Goal: Task Accomplishment & Management: Manage account settings

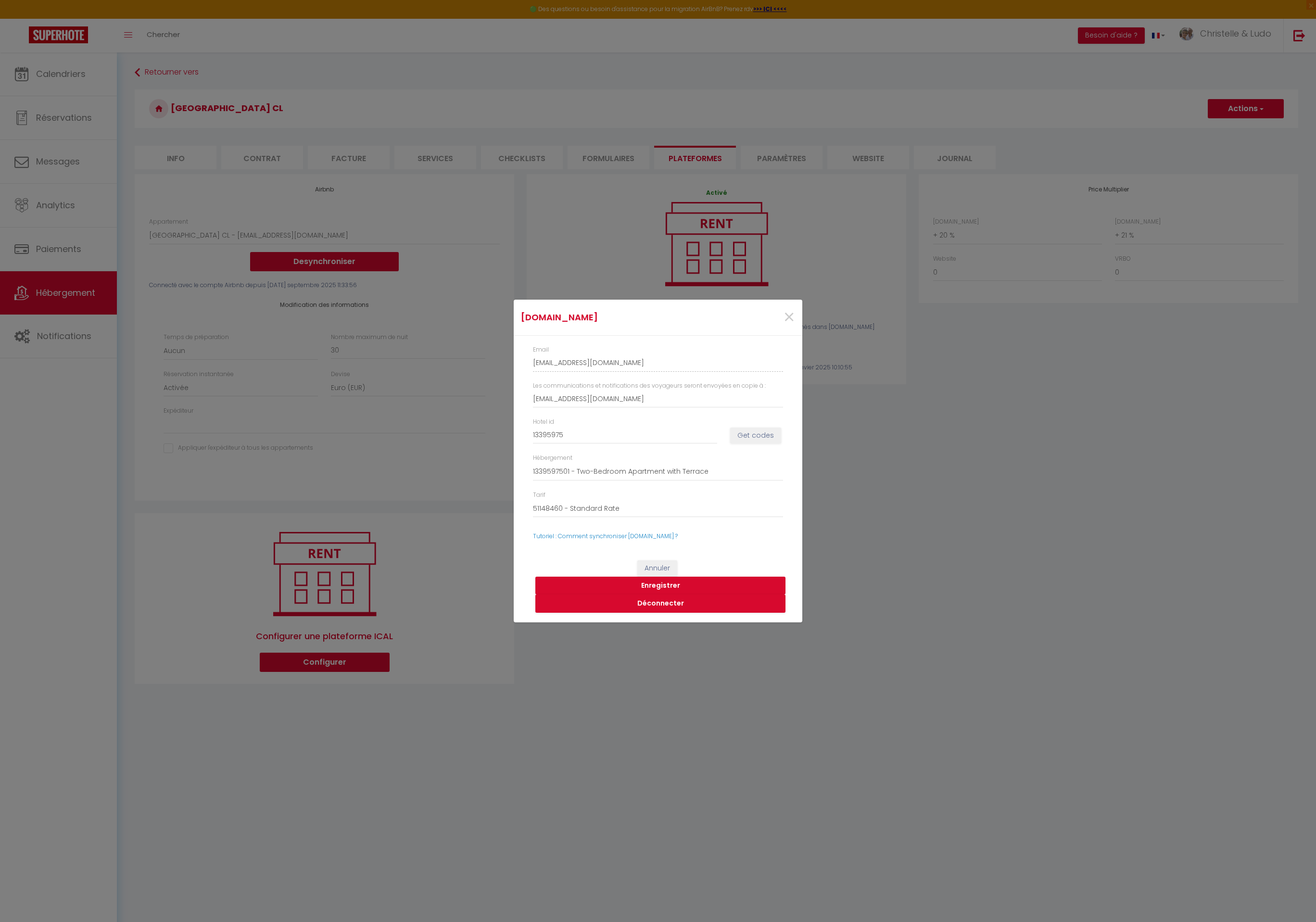
select select "7065-44033064"
select select "EUR"
select select
select select "+ 20 %"
select select "+ 21 %"
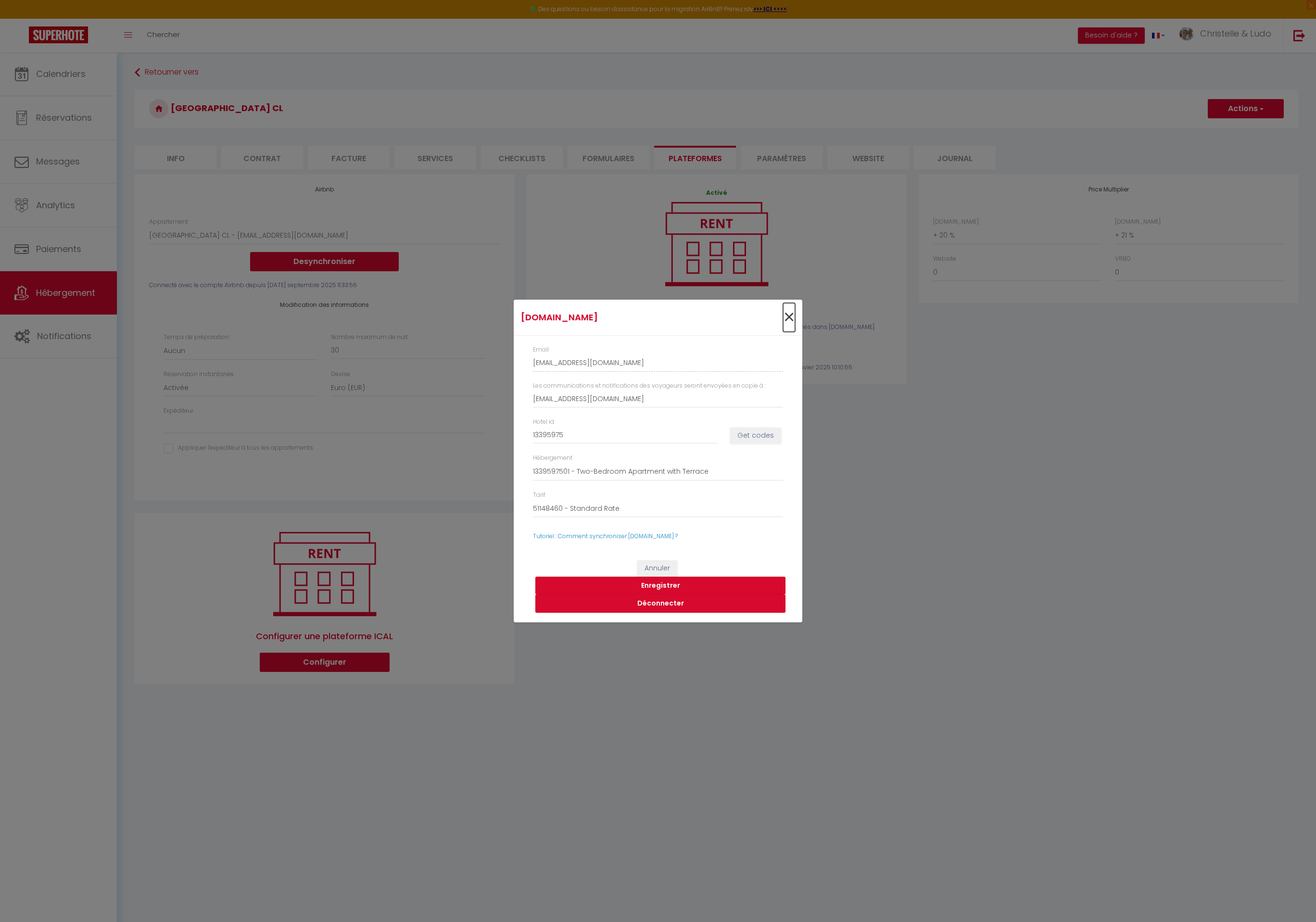
drag, startPoint x: 795, startPoint y: 314, endPoint x: 1162, endPoint y: 79, distance: 435.8
click at [812, 304] on div "Booking.com × Email christelle-et-ludo-poncelet-b3uslwxq_property@reply.superho…" at bounding box center [658, 461] width 1316 height 922
click at [790, 320] on span "×" at bounding box center [789, 317] width 12 height 29
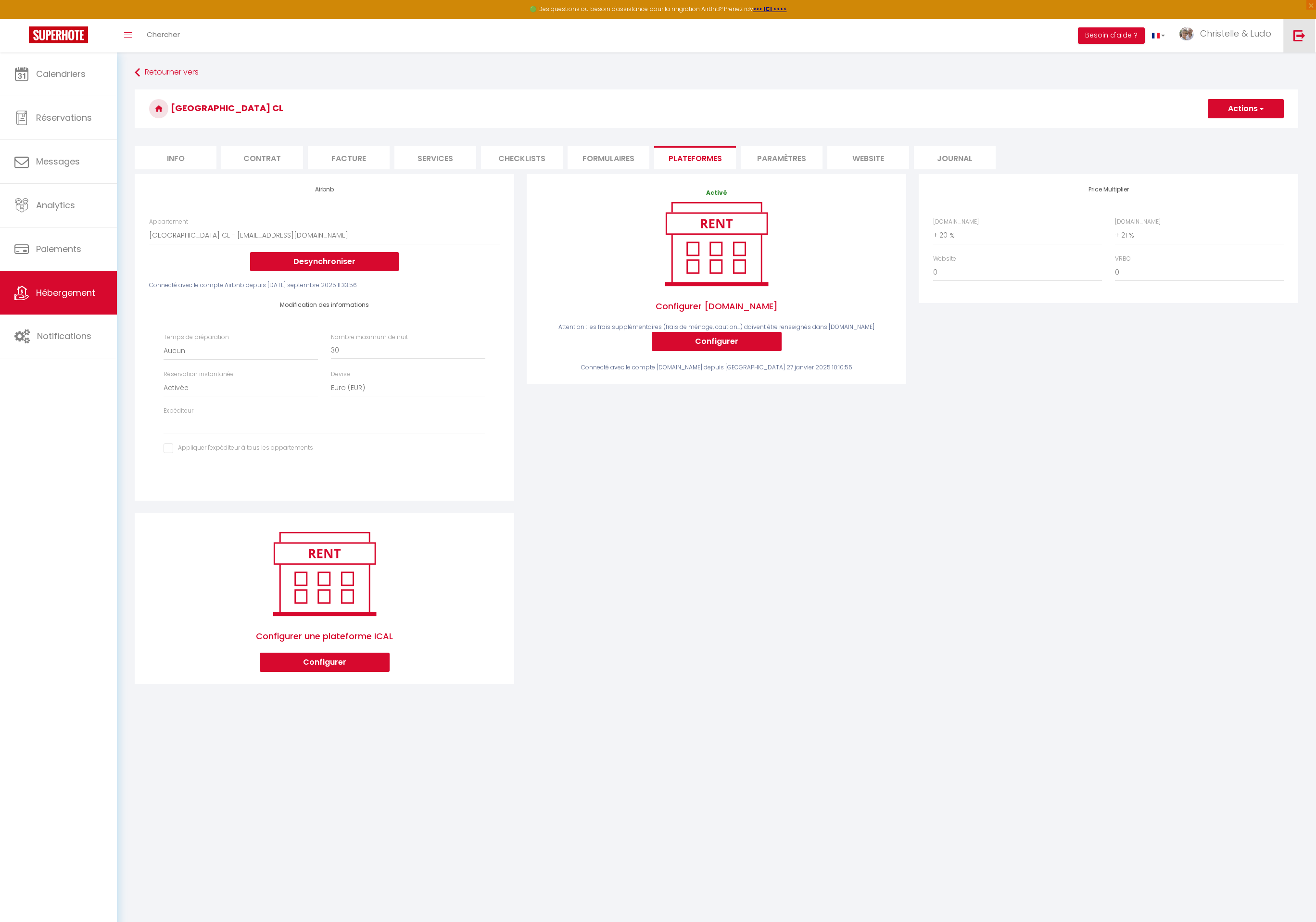
click at [1301, 42] on link at bounding box center [1299, 35] width 32 height 34
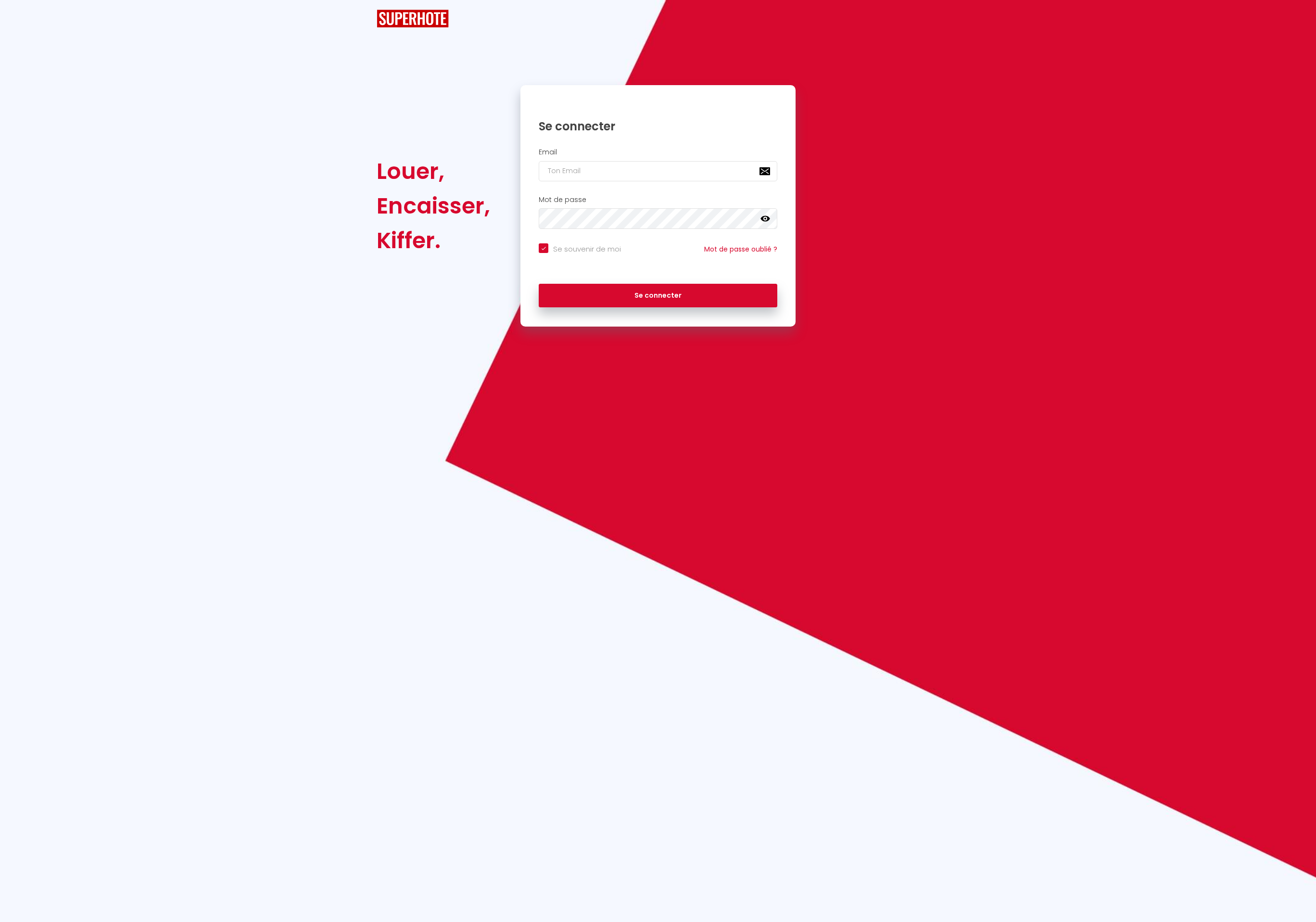
checkbox input "true"
type input "Défault"
checkbox input "true"
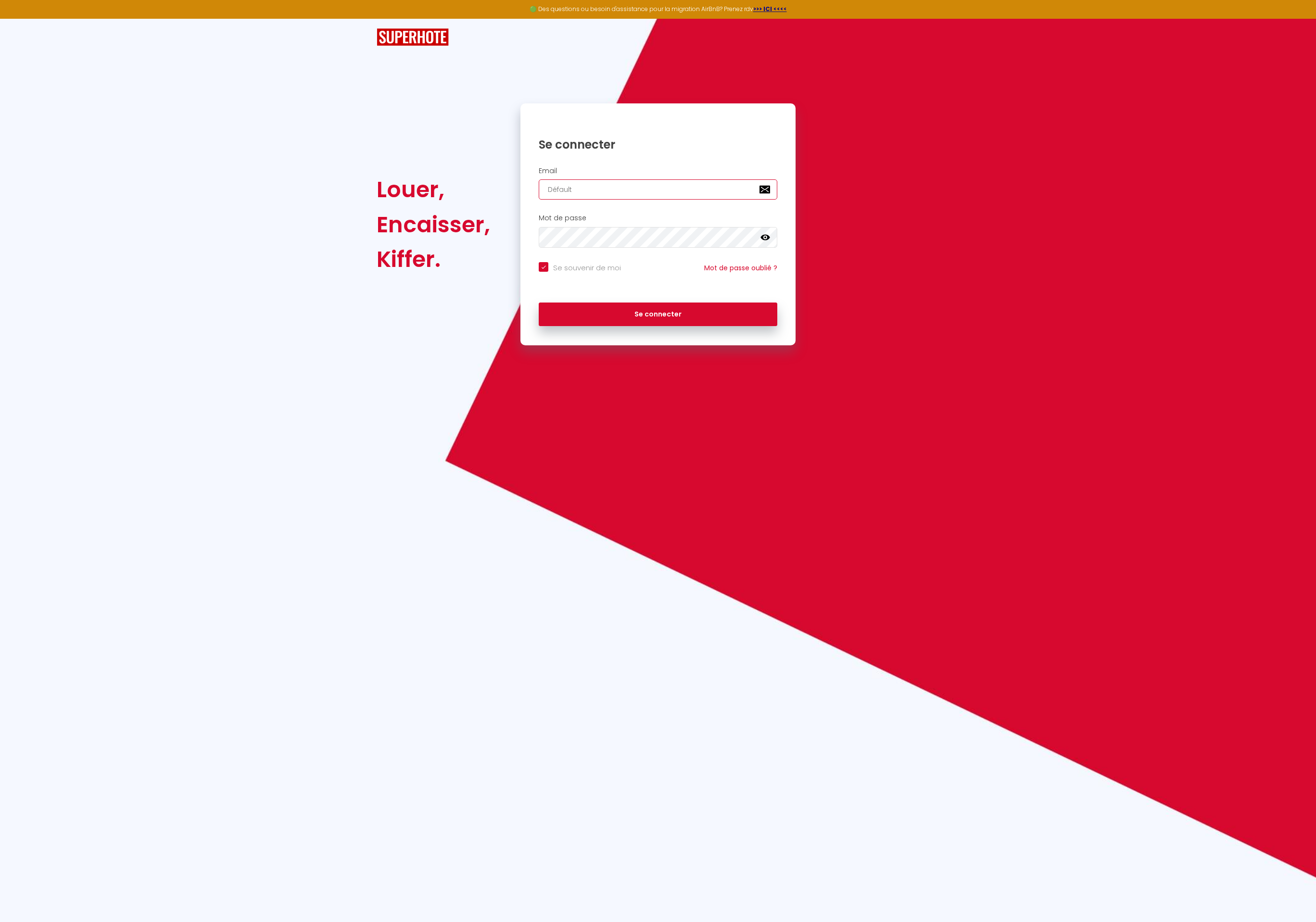
drag, startPoint x: 665, startPoint y: 191, endPoint x: 460, endPoint y: 174, distance: 205.7
click at [460, 174] on div "Louer, Encaisser, Kiffer. Se connecter Email Défault Mot de passe false Se souv…" at bounding box center [658, 224] width 575 height 242
click at [578, 190] on input "Défault" at bounding box center [658, 189] width 239 height 20
drag, startPoint x: 576, startPoint y: 190, endPoint x: 527, endPoint y: 187, distance: 49.1
click at [527, 187] on div "Email Défault" at bounding box center [658, 183] width 263 height 33
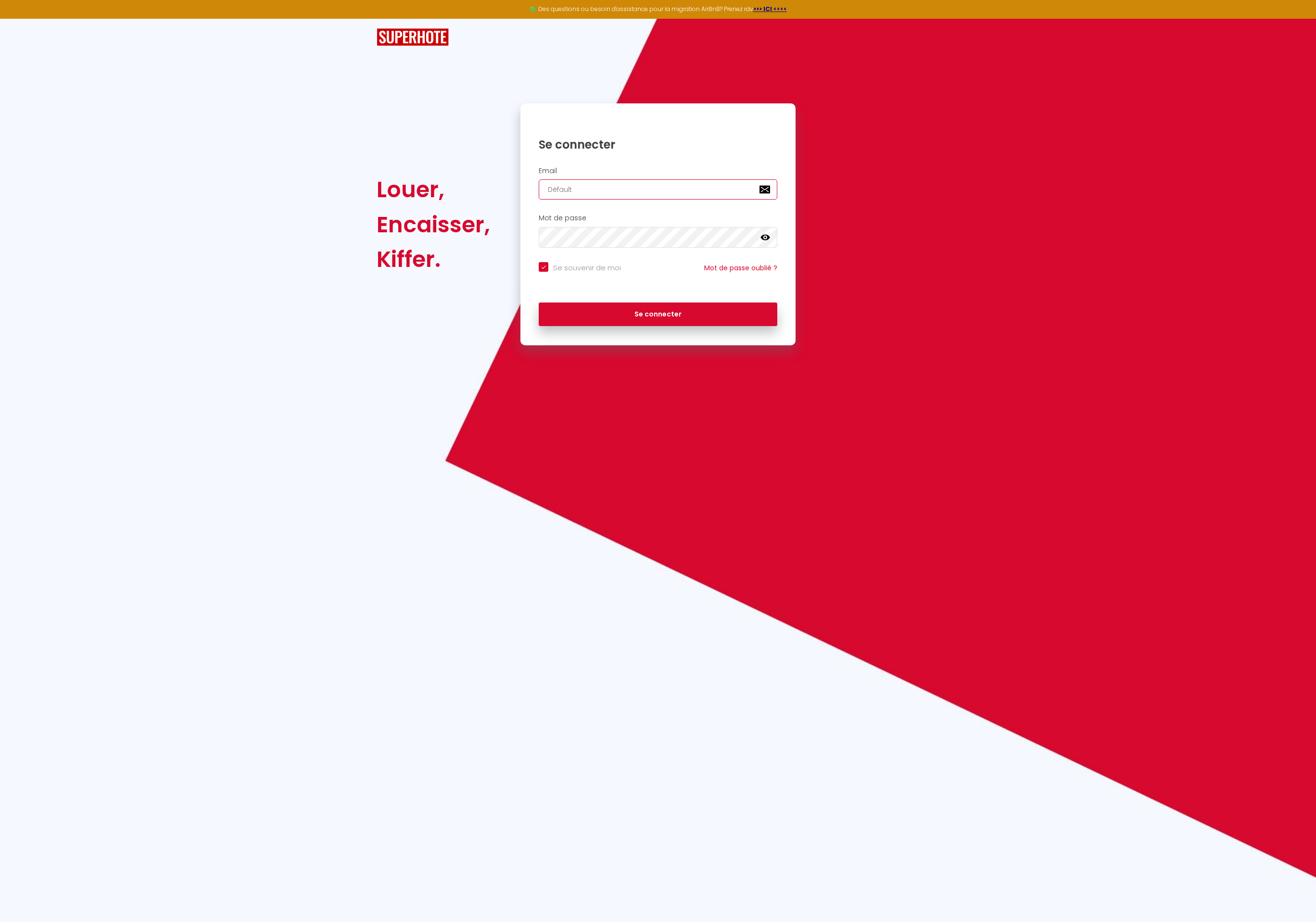
paste input "contact@homeponopono.com"
type input "contact@homeponopono.com"
checkbox input "true"
type input "contact@homeponopono.com"
click at [655, 320] on button "Se connecter" at bounding box center [658, 314] width 239 height 24
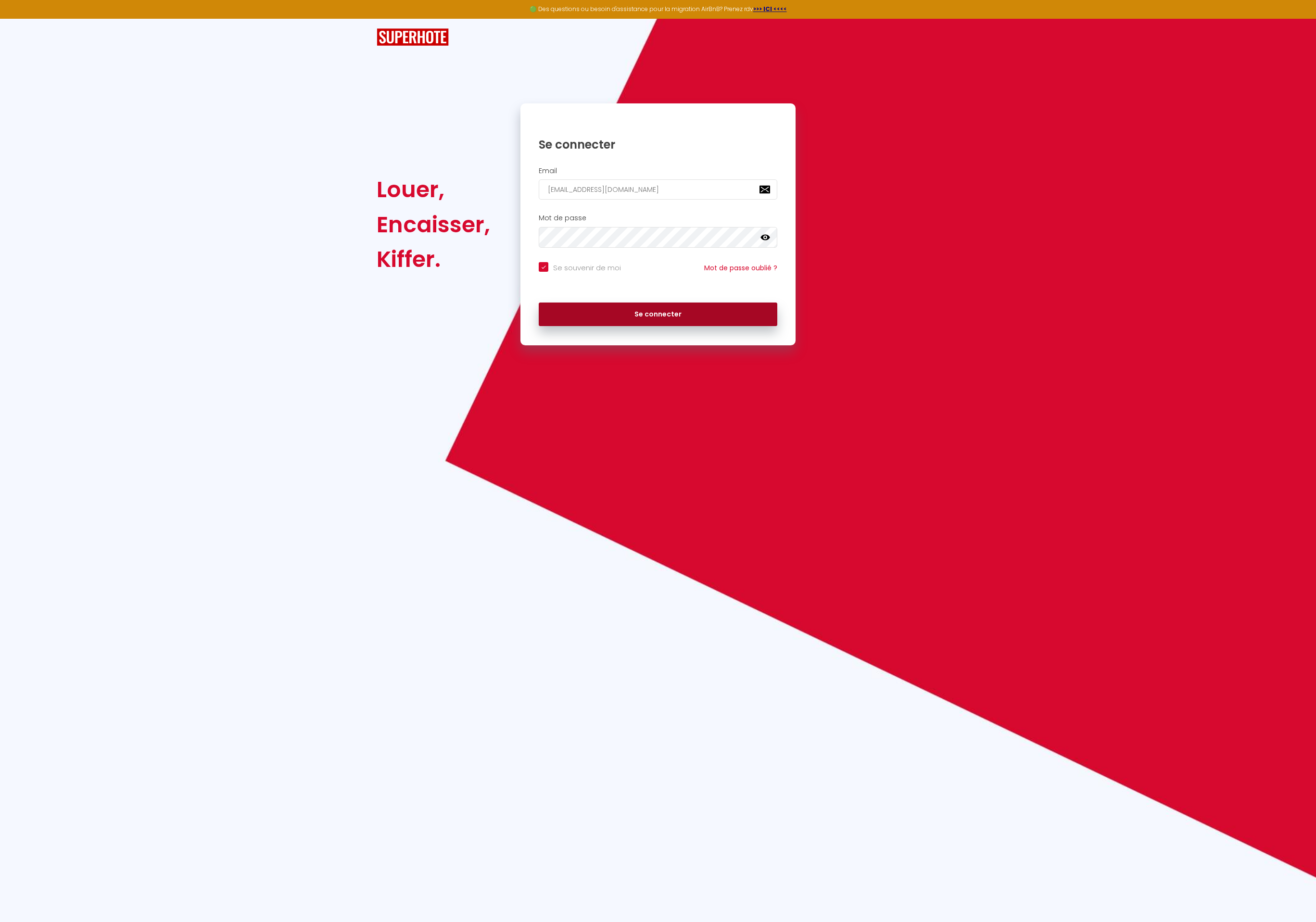
checkbox input "true"
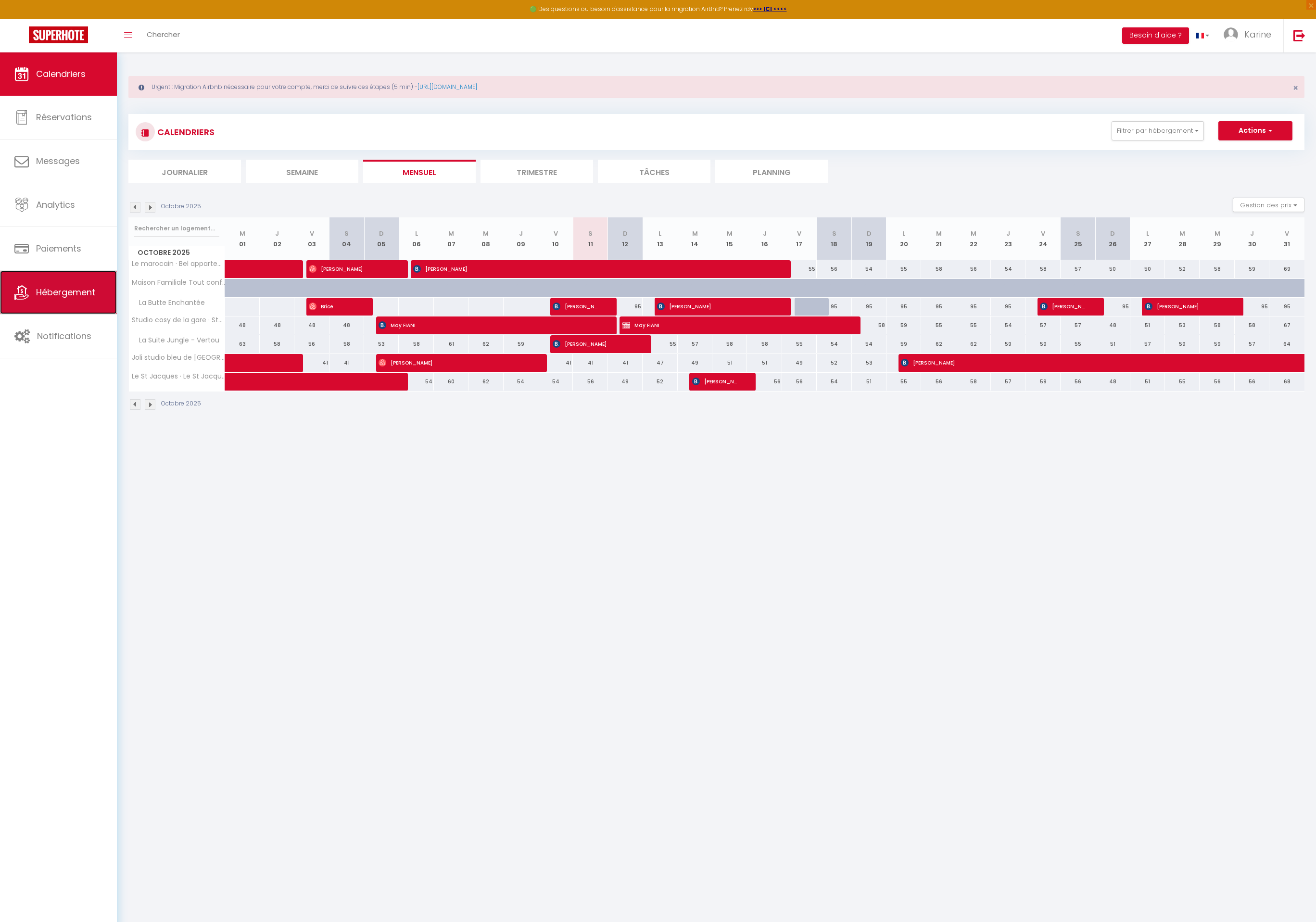
click at [45, 292] on span "Hébergement" at bounding box center [66, 292] width 59 height 12
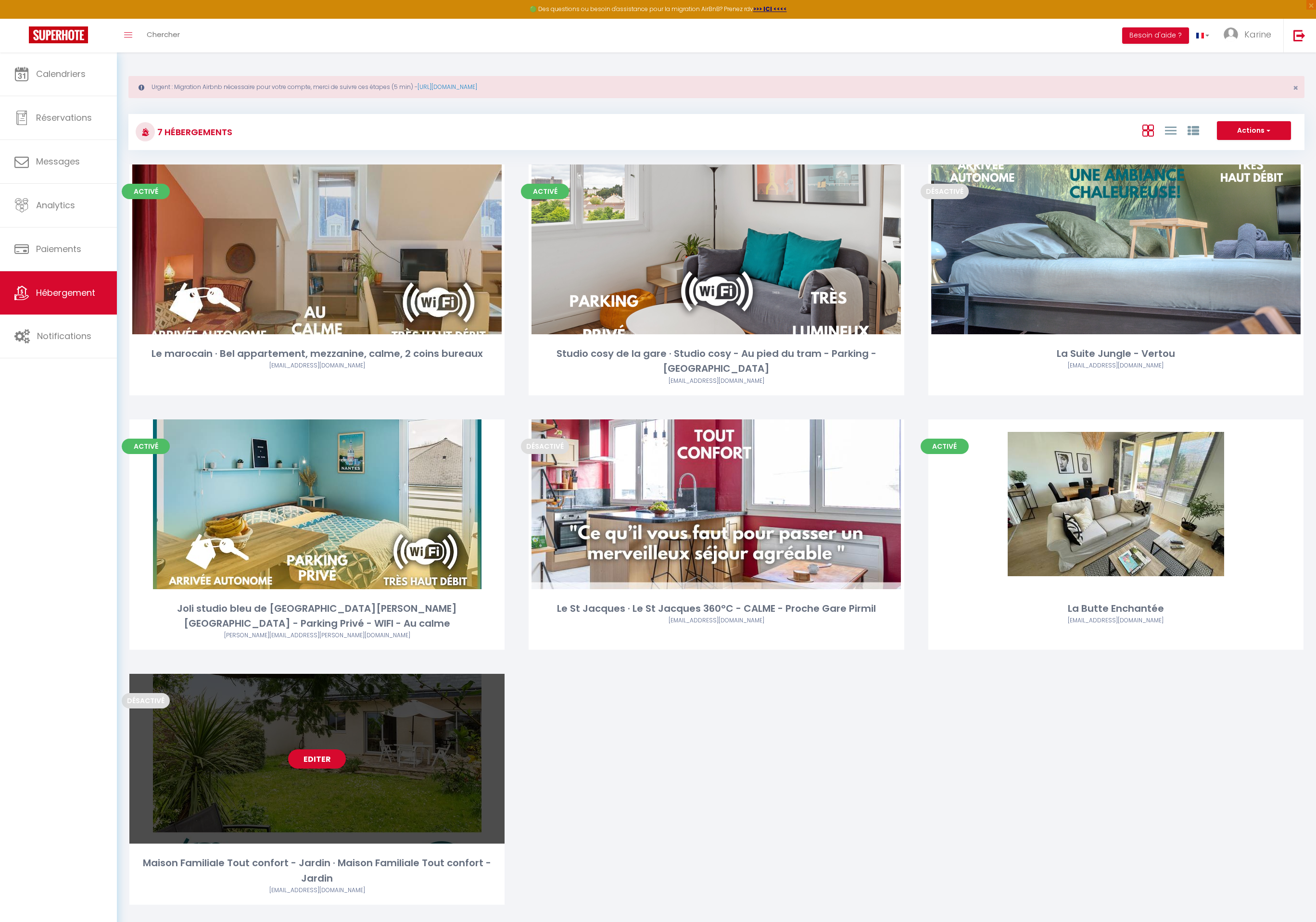
click at [307, 749] on link "Editer" at bounding box center [317, 759] width 58 height 19
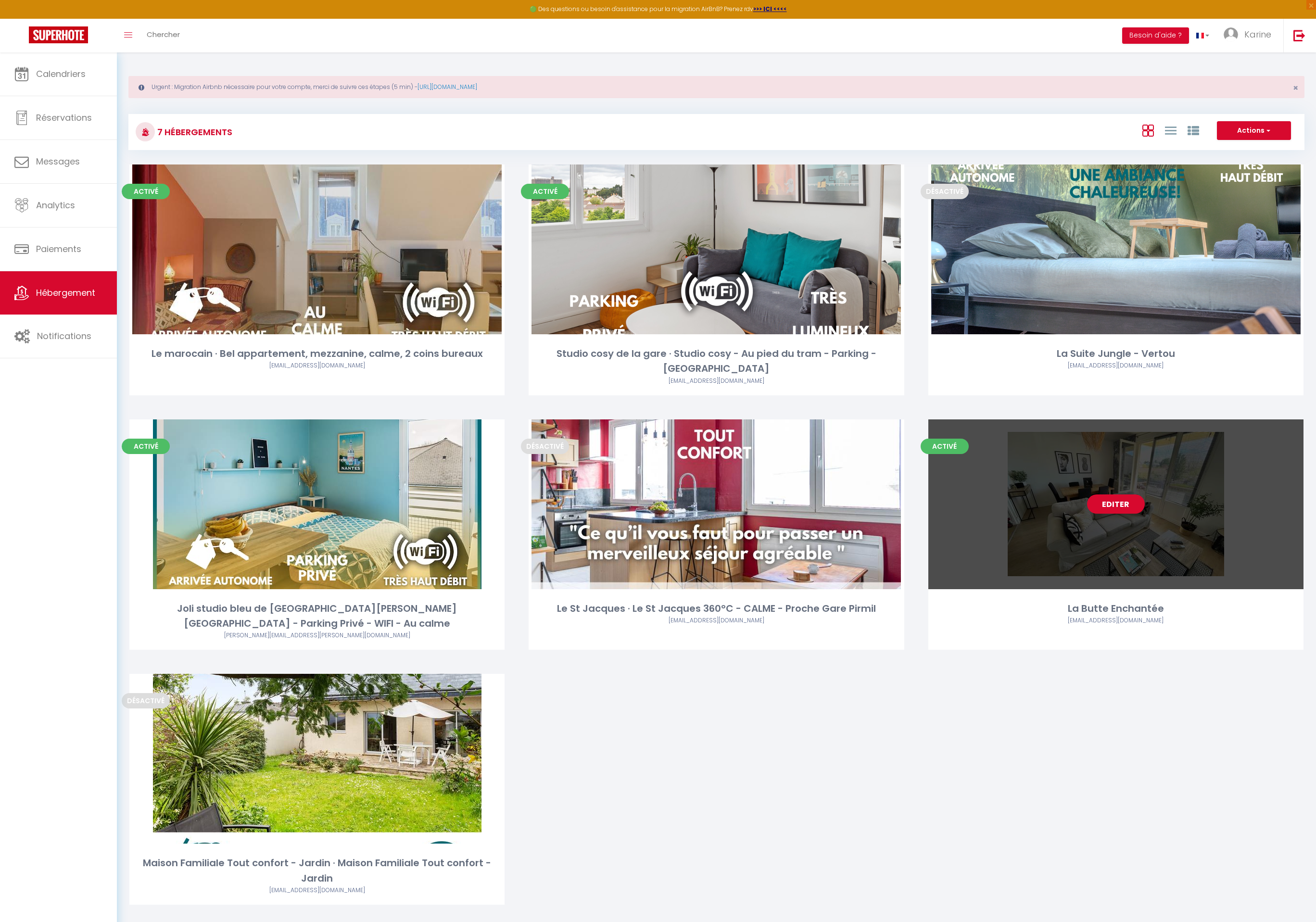
click at [1102, 495] on link "Editer" at bounding box center [1116, 504] width 58 height 19
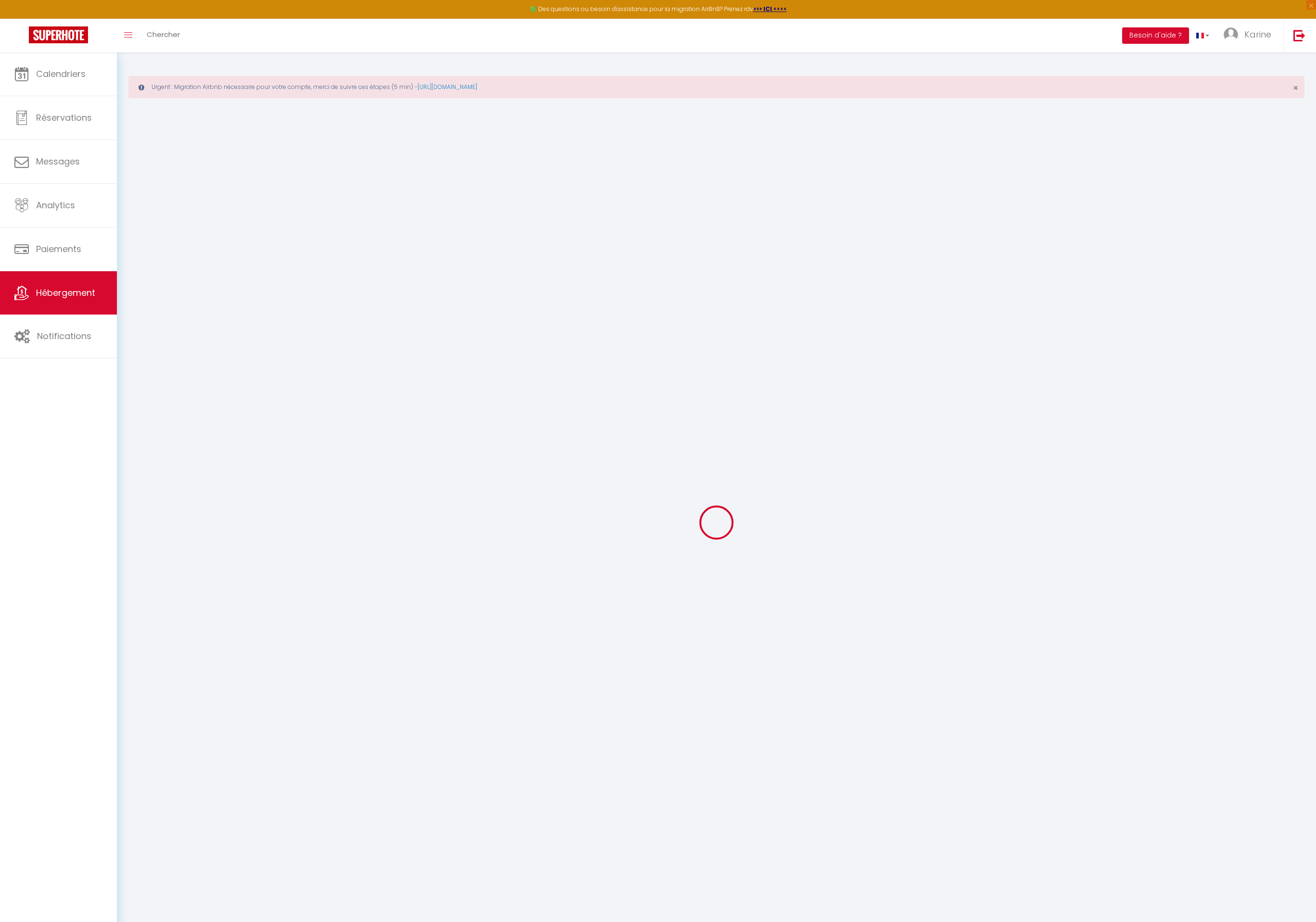
select select
checkbox input "false"
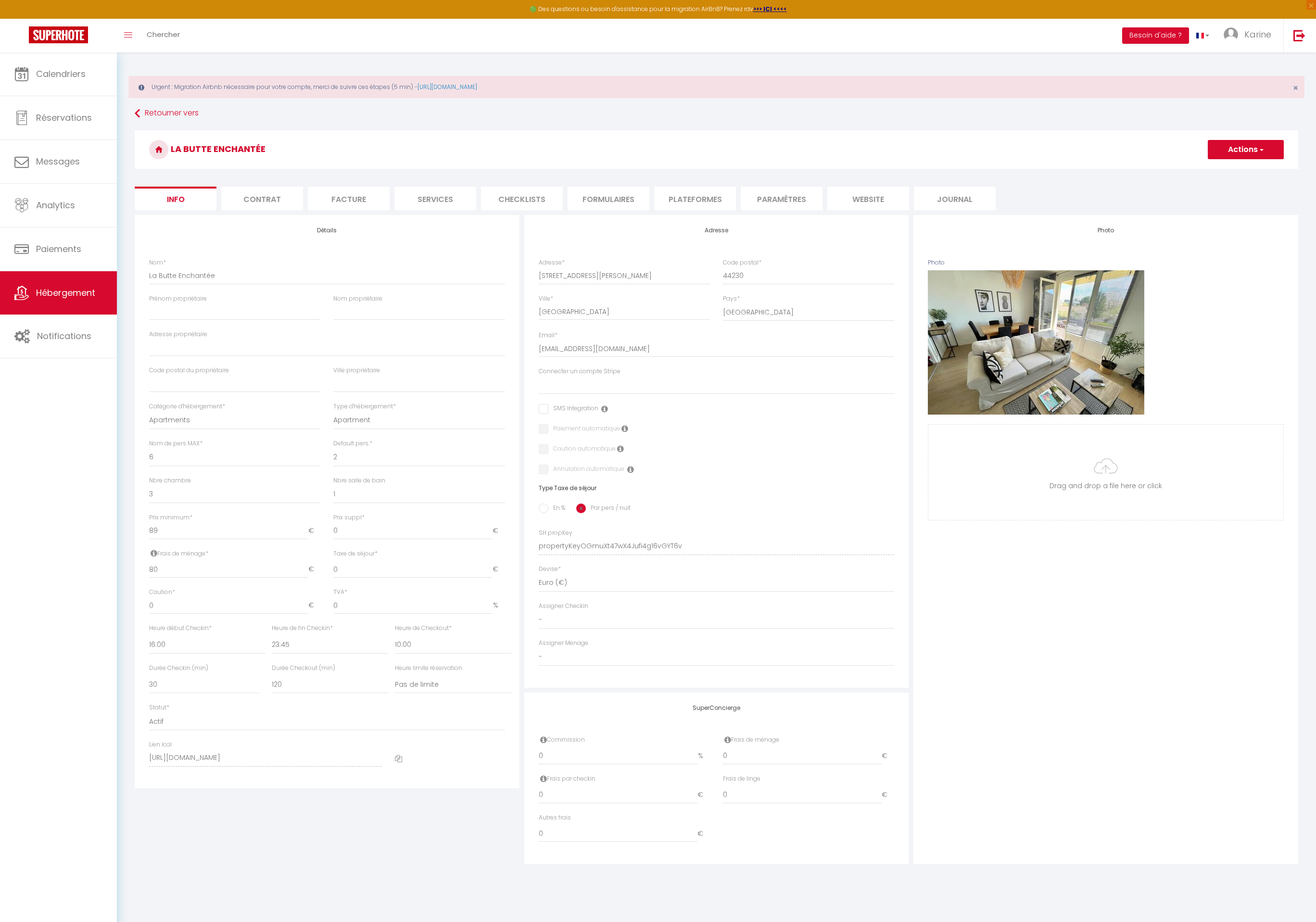
select select
checkbox input "false"
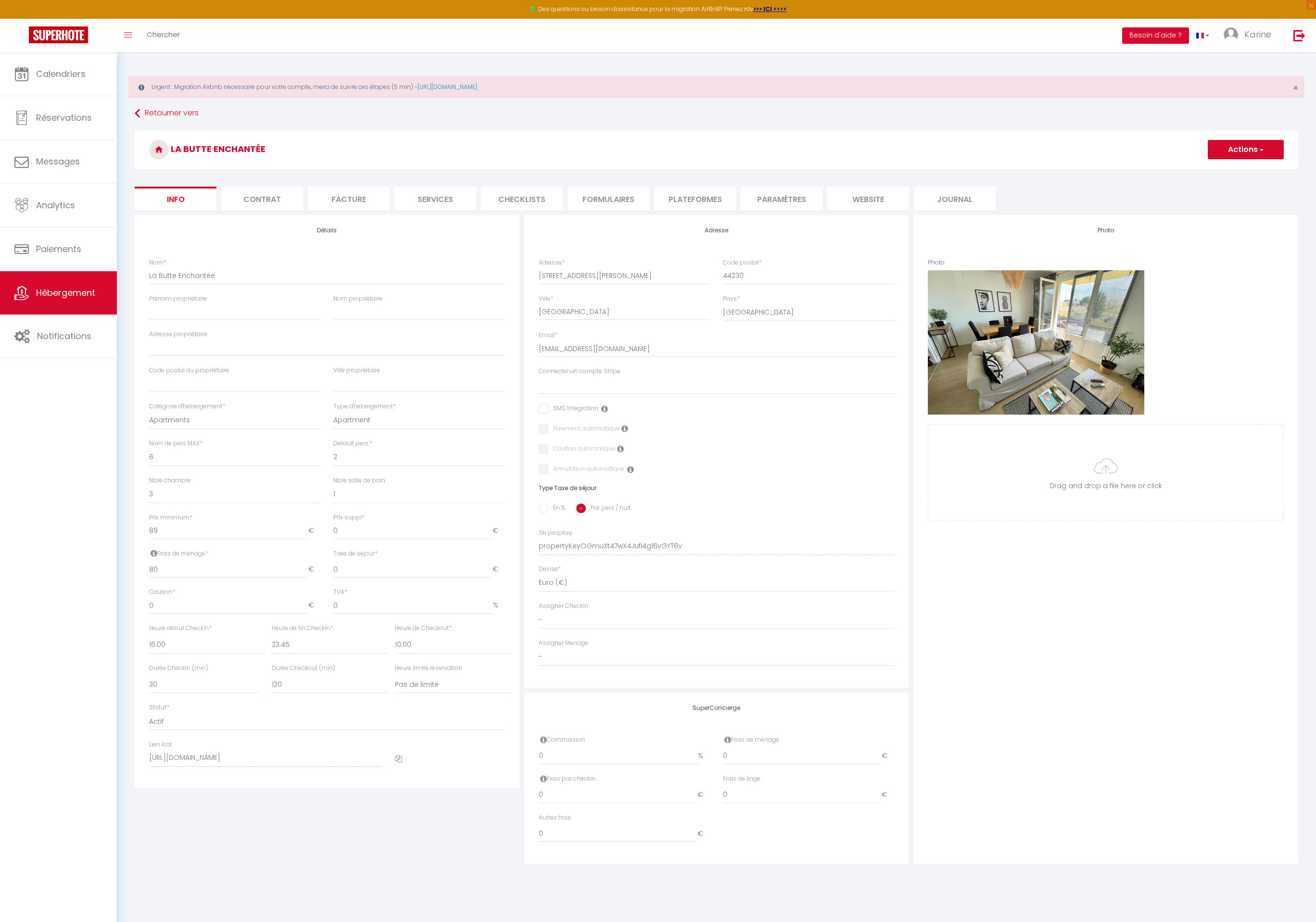
click at [697, 200] on li "Plateformes" at bounding box center [695, 199] width 82 height 24
select select
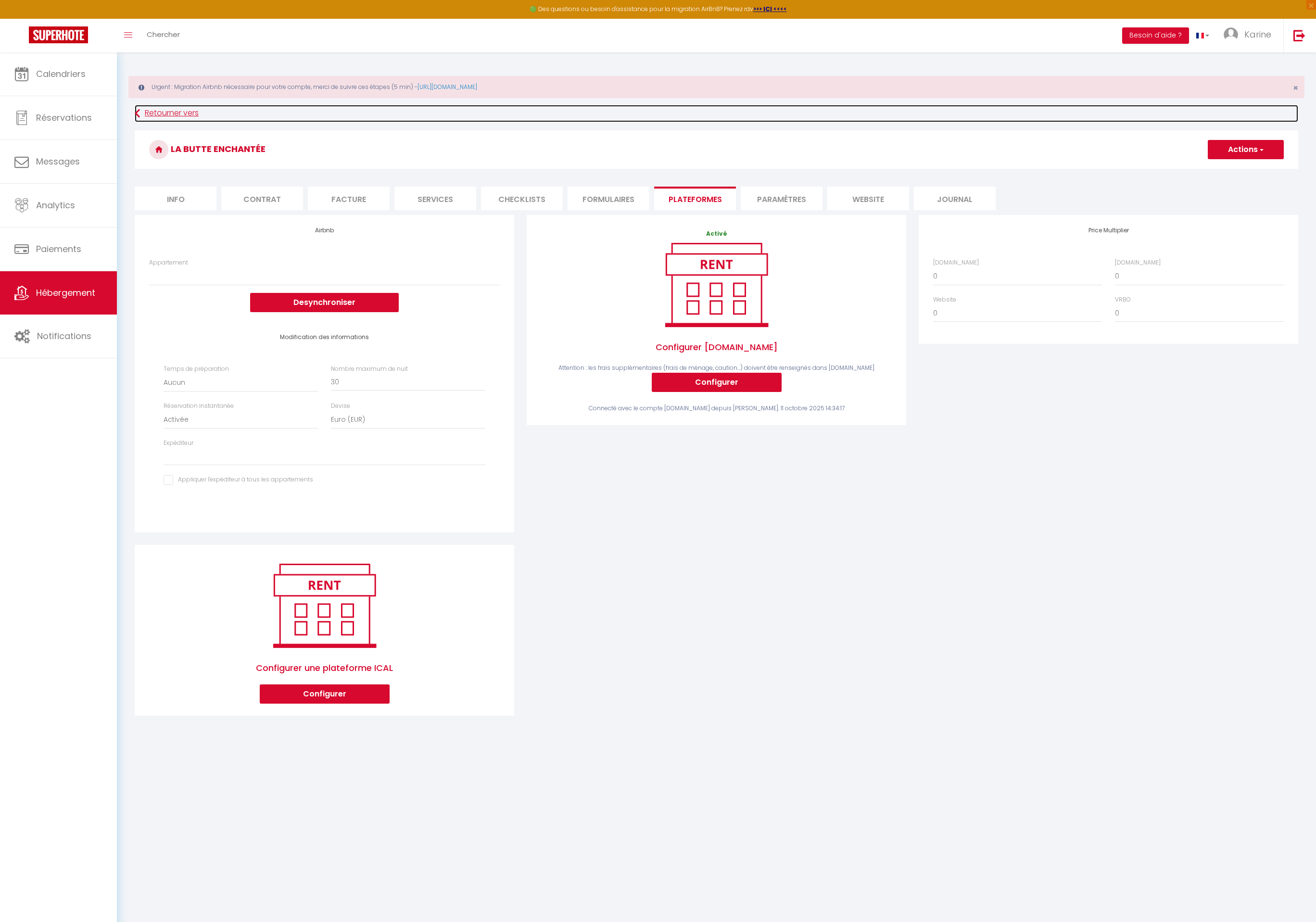
click at [150, 115] on link "Retourner vers" at bounding box center [716, 113] width 1164 height 17
